Goal: Information Seeking & Learning: Learn about a topic

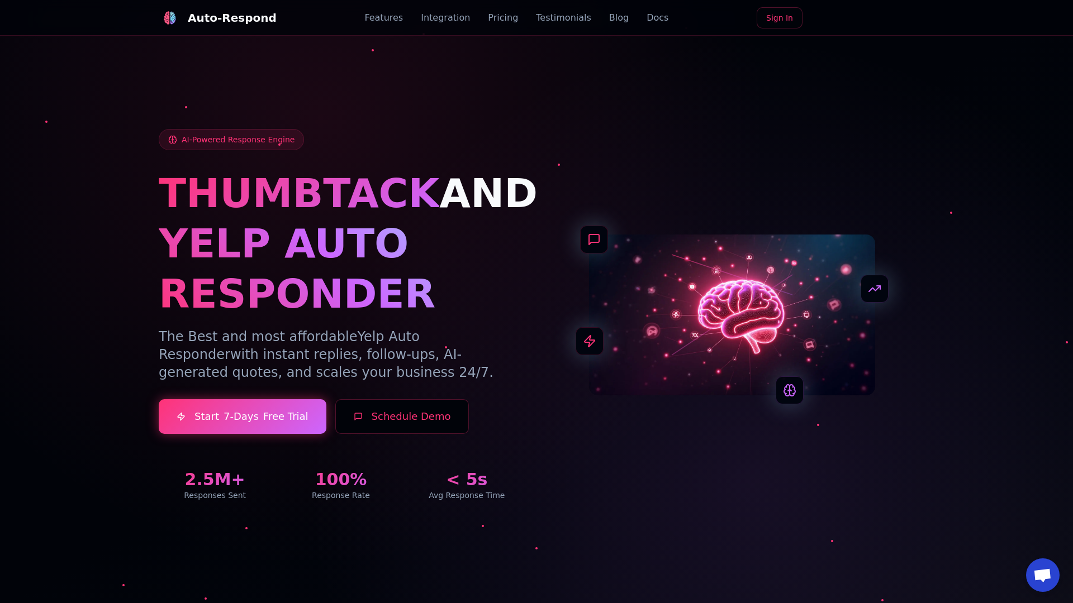
click at [609, 18] on link "Blog" at bounding box center [619, 17] width 20 height 13
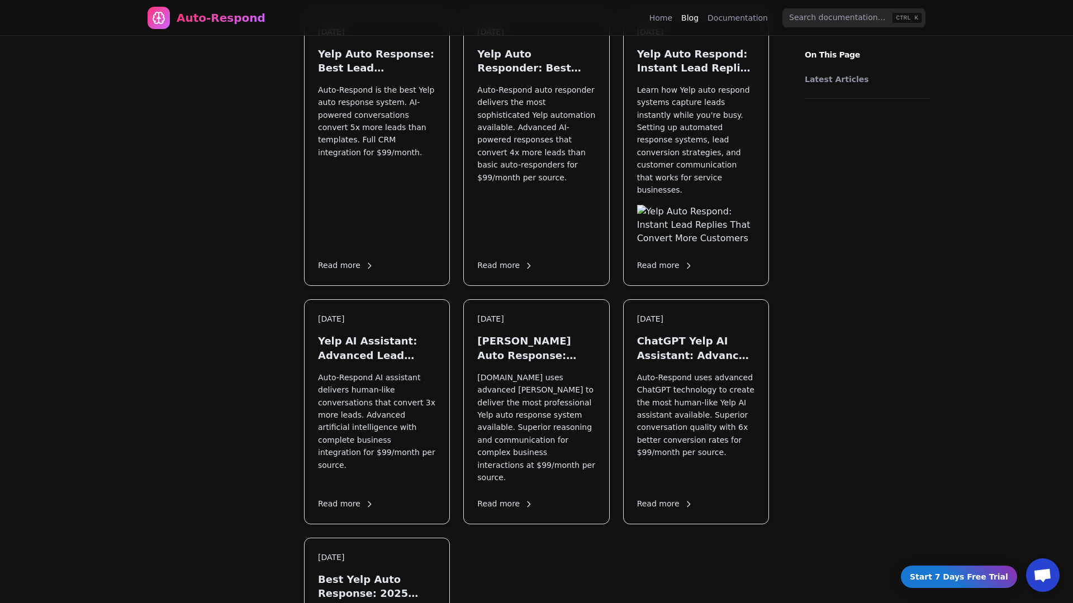
scroll to position [1550, 0]
